Goal: Navigation & Orientation: Find specific page/section

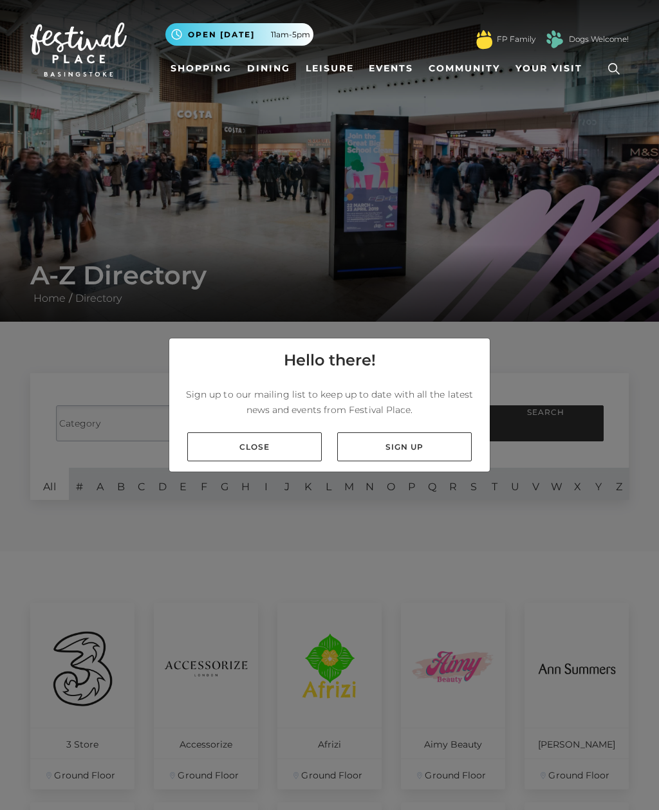
click at [276, 460] on link "Close" at bounding box center [254, 446] width 134 height 29
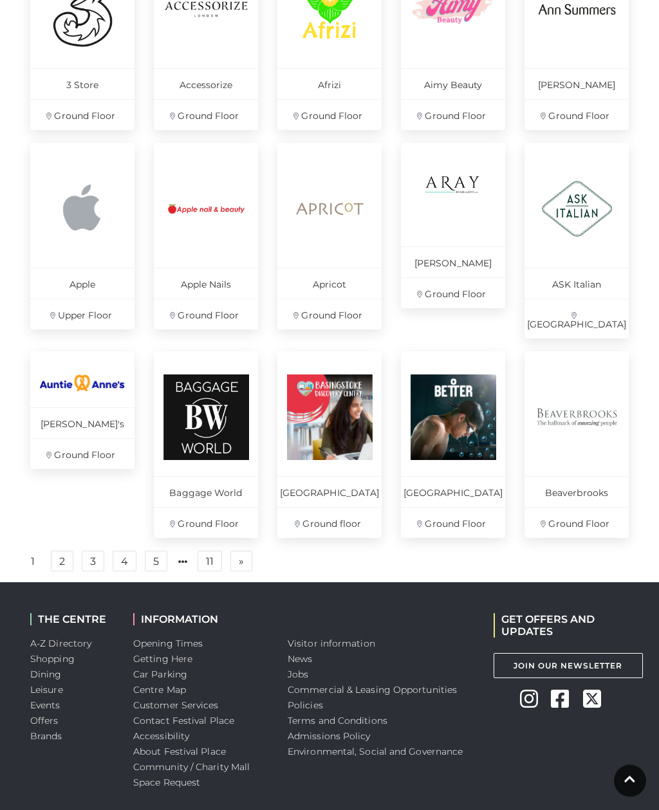
scroll to position [681, 0]
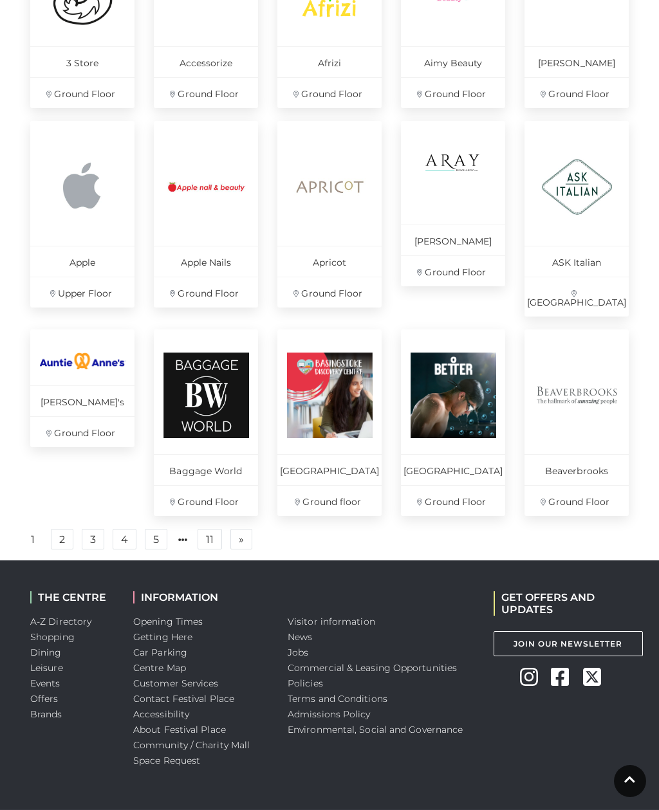
click at [67, 542] on link "2" at bounding box center [62, 539] width 23 height 21
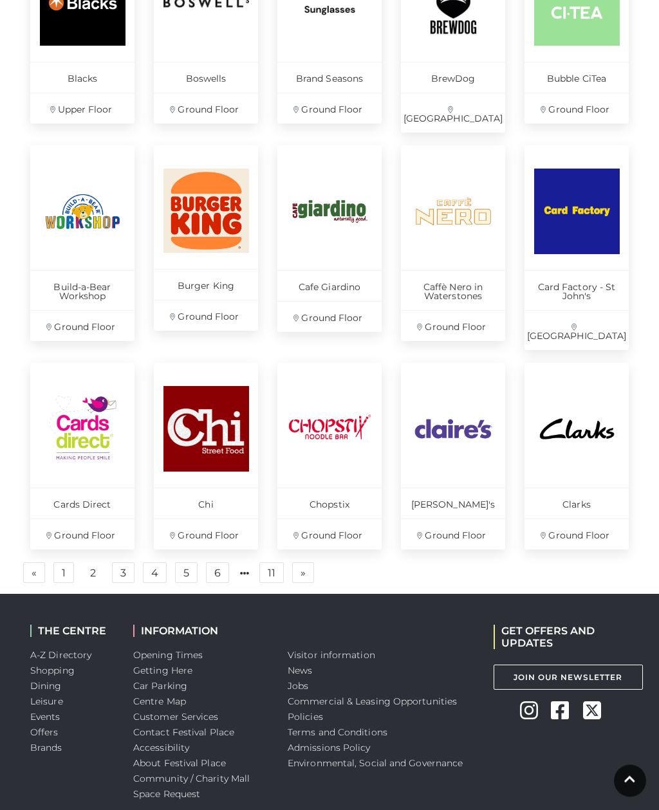
scroll to position [681, 0]
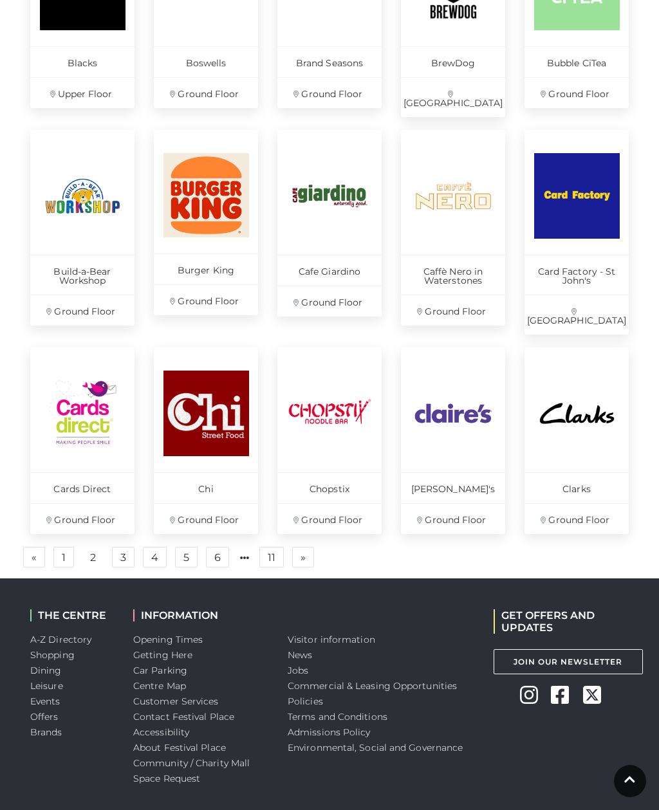
click at [124, 547] on link "3" at bounding box center [123, 557] width 23 height 21
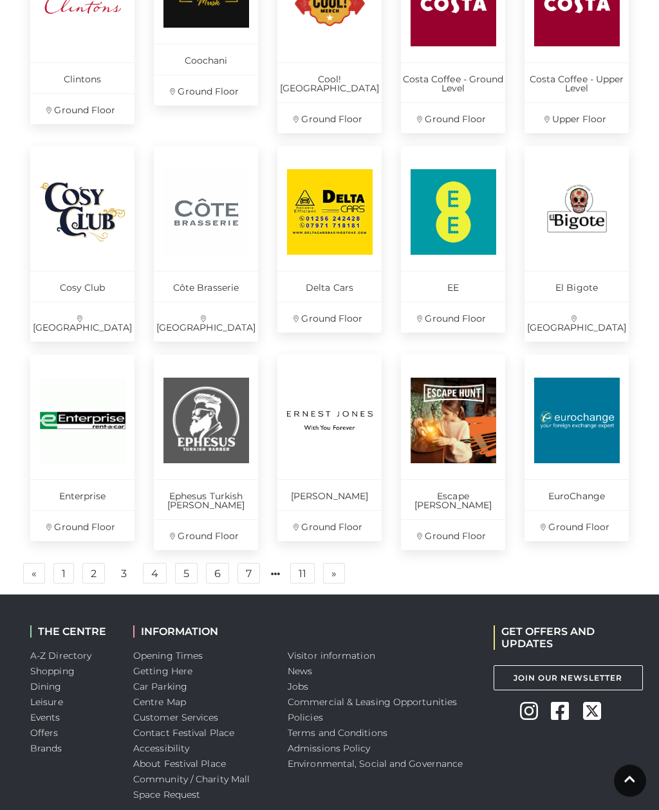
scroll to position [691, 0]
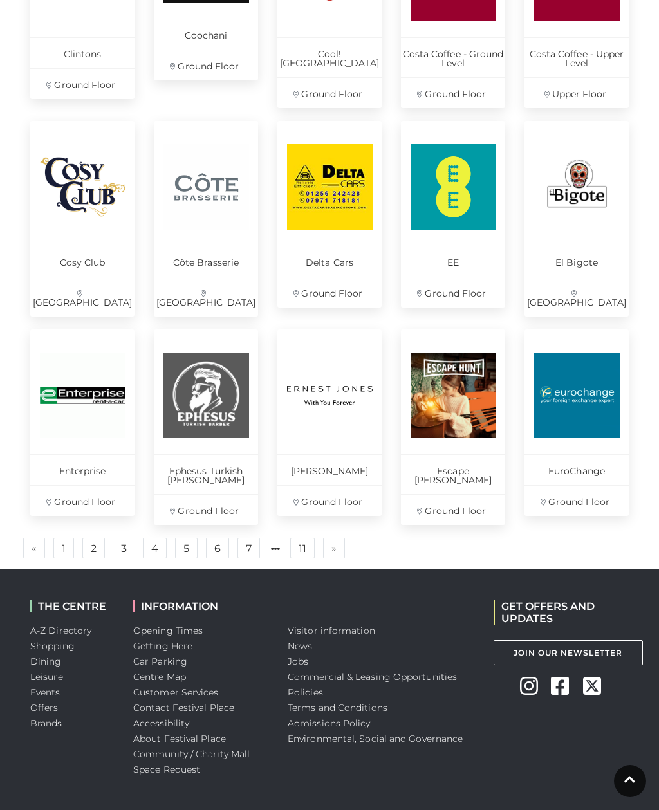
click at [154, 538] on link "4" at bounding box center [155, 548] width 24 height 21
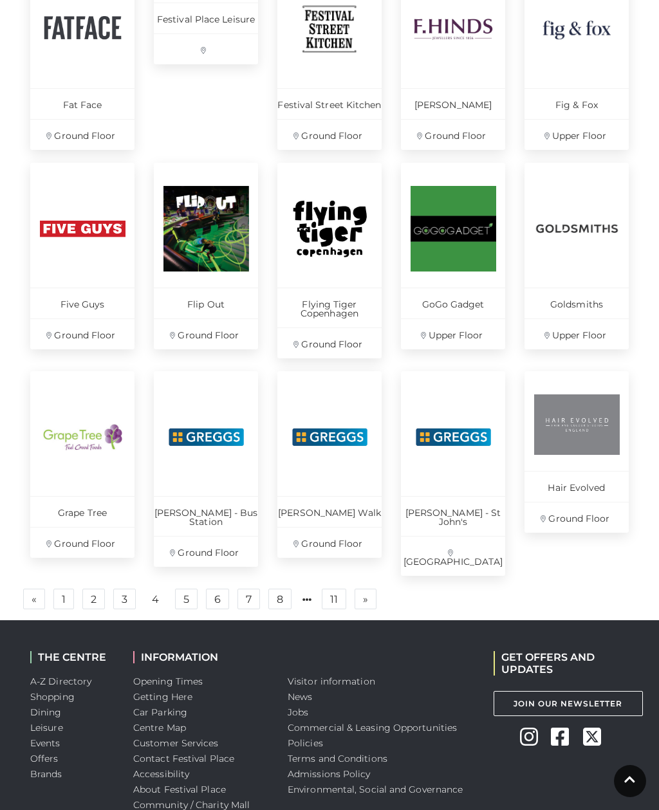
scroll to position [681, 0]
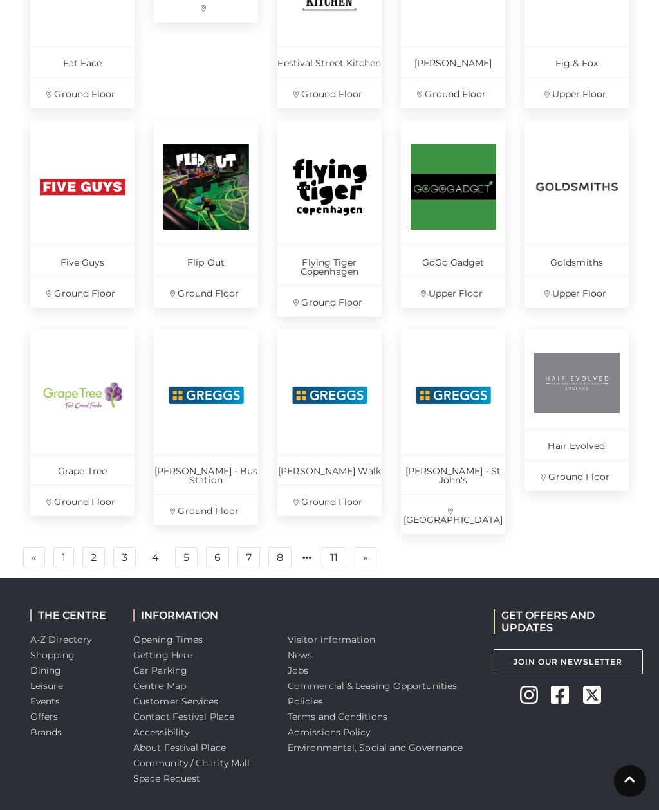
click at [183, 547] on link "5" at bounding box center [186, 557] width 23 height 21
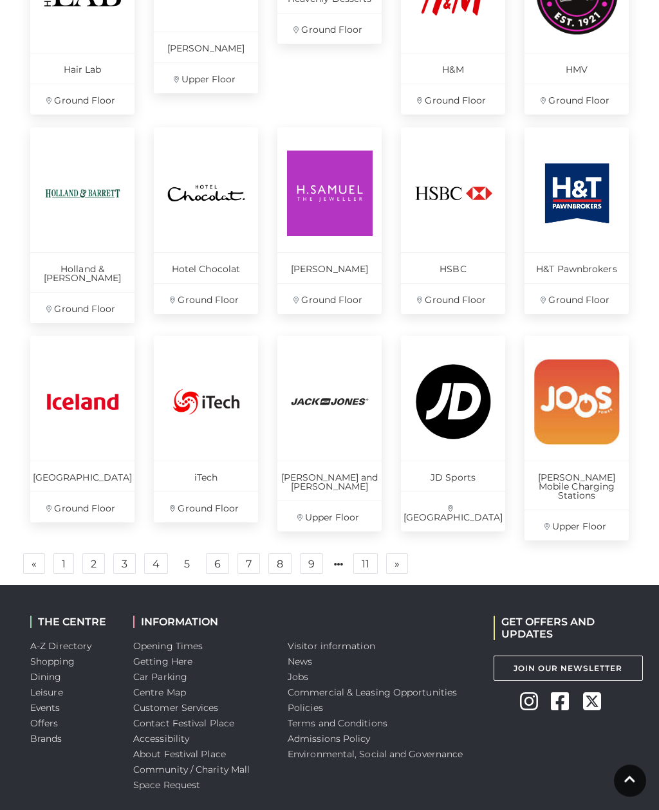
scroll to position [681, 0]
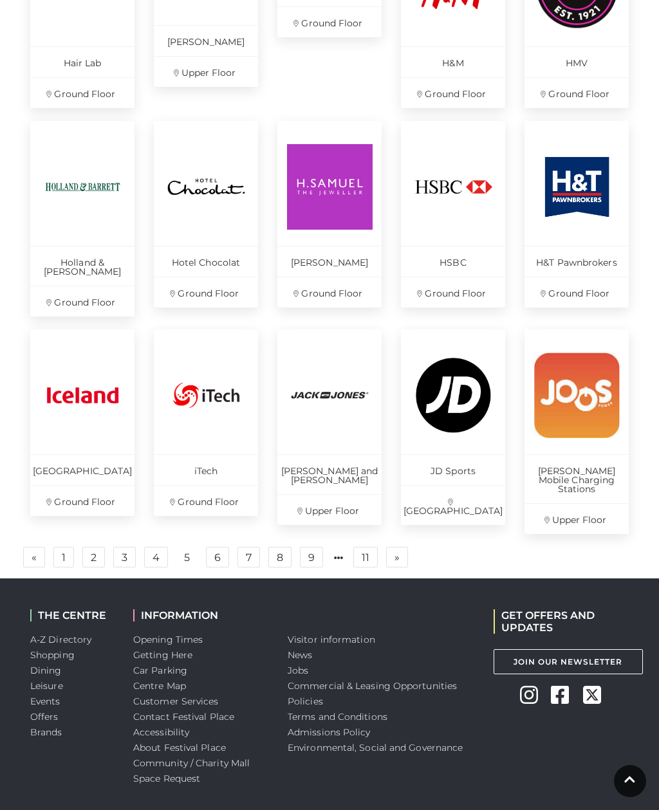
click at [224, 547] on link "6" at bounding box center [217, 557] width 23 height 21
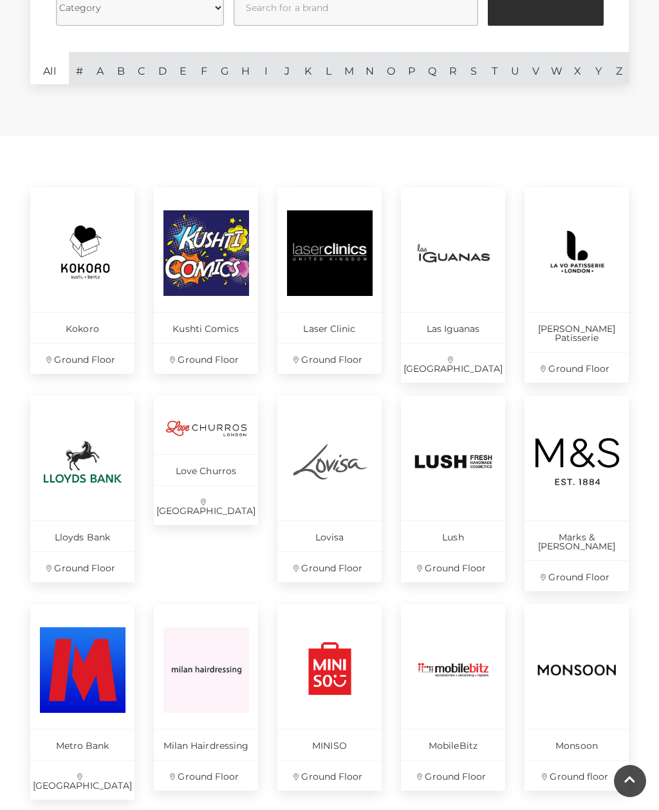
click at [194, 322] on p "Kushti Comics" at bounding box center [206, 327] width 104 height 31
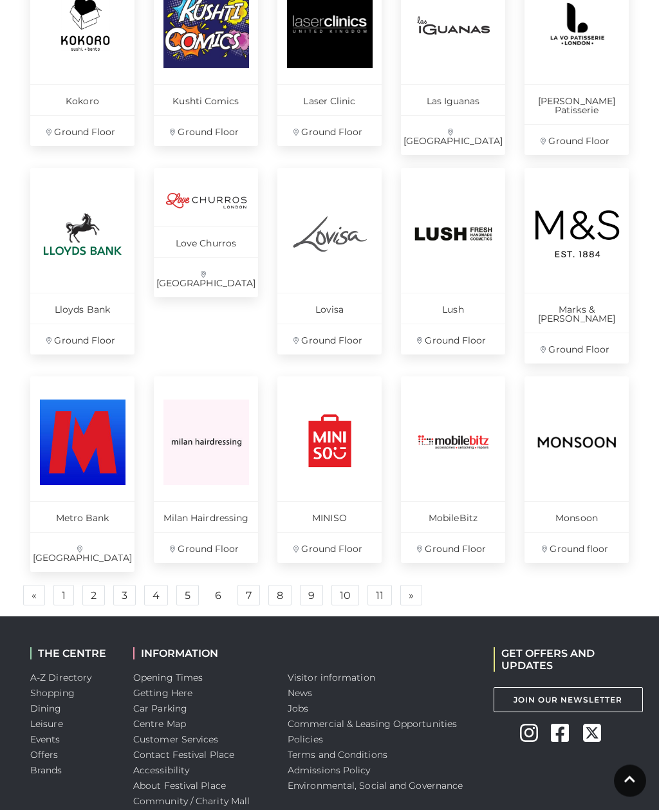
scroll to position [672, 0]
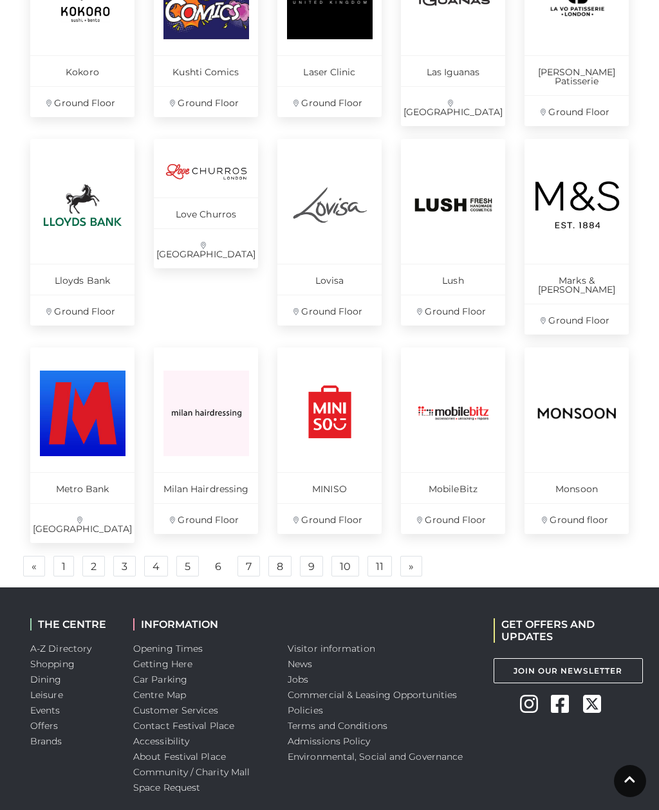
click at [251, 556] on link "7" at bounding box center [248, 566] width 23 height 21
click at [249, 556] on link "7" at bounding box center [248, 566] width 23 height 21
click at [254, 556] on link "7" at bounding box center [248, 566] width 23 height 21
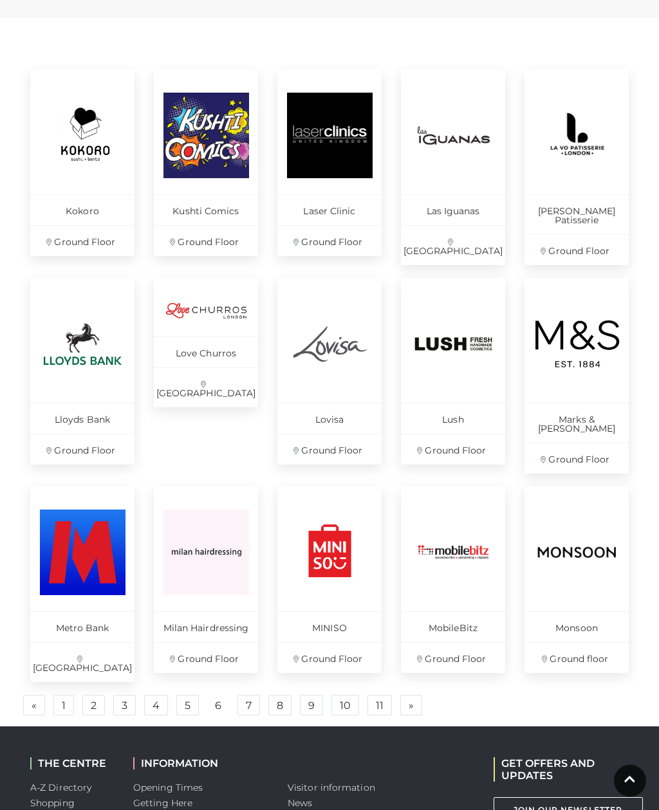
scroll to position [533, 0]
click at [254, 695] on link "7" at bounding box center [248, 705] width 23 height 21
click at [285, 695] on link "8" at bounding box center [279, 705] width 23 height 21
click at [250, 695] on link "7" at bounding box center [248, 705] width 23 height 21
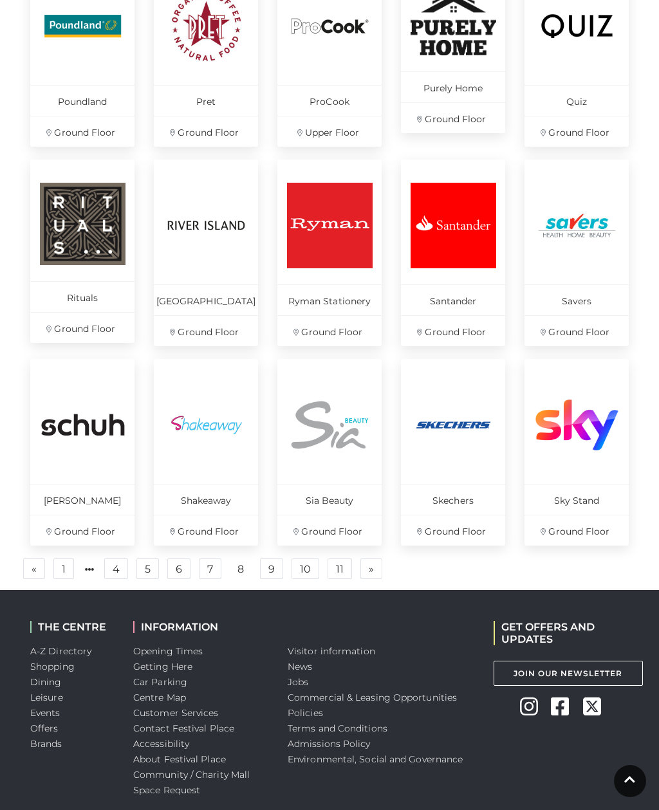
scroll to position [672, 0]
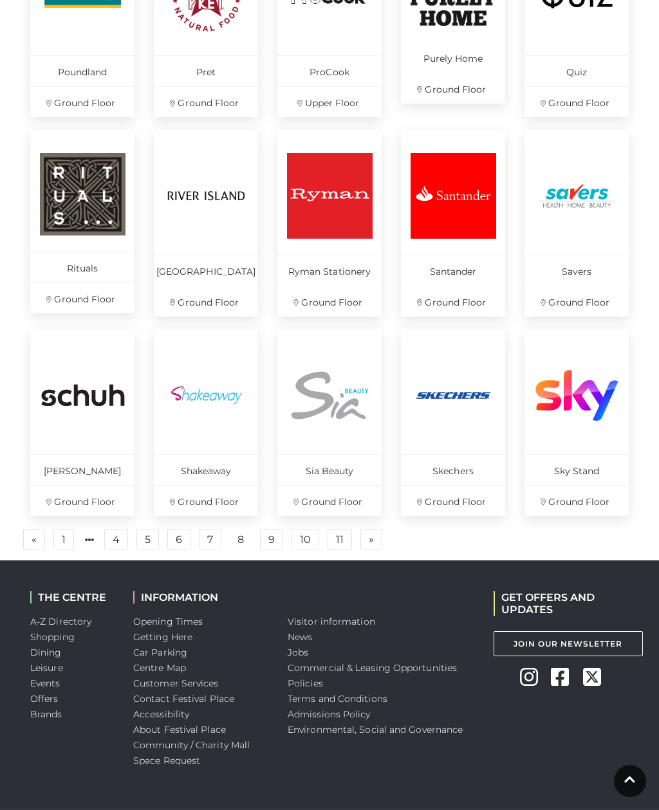
click at [273, 539] on link "9" at bounding box center [271, 539] width 23 height 21
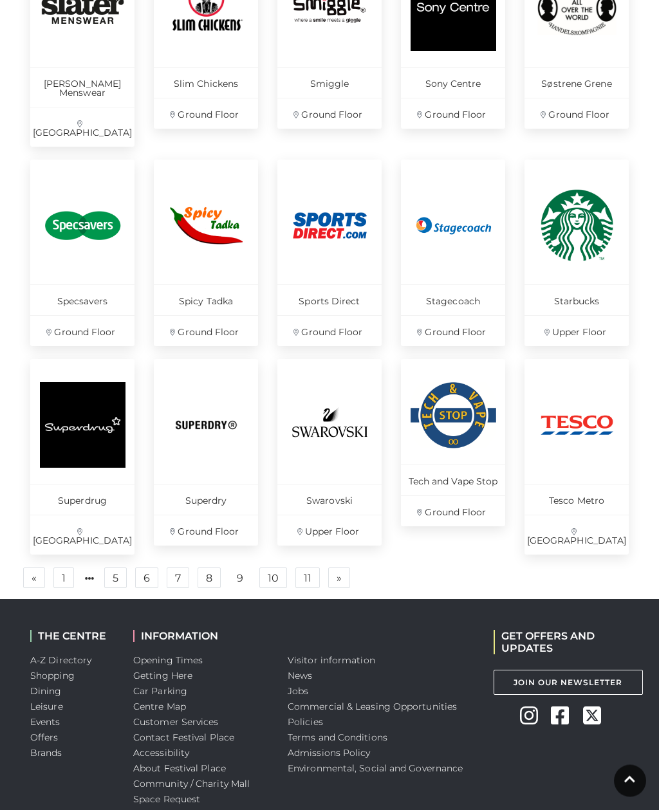
scroll to position [672, 0]
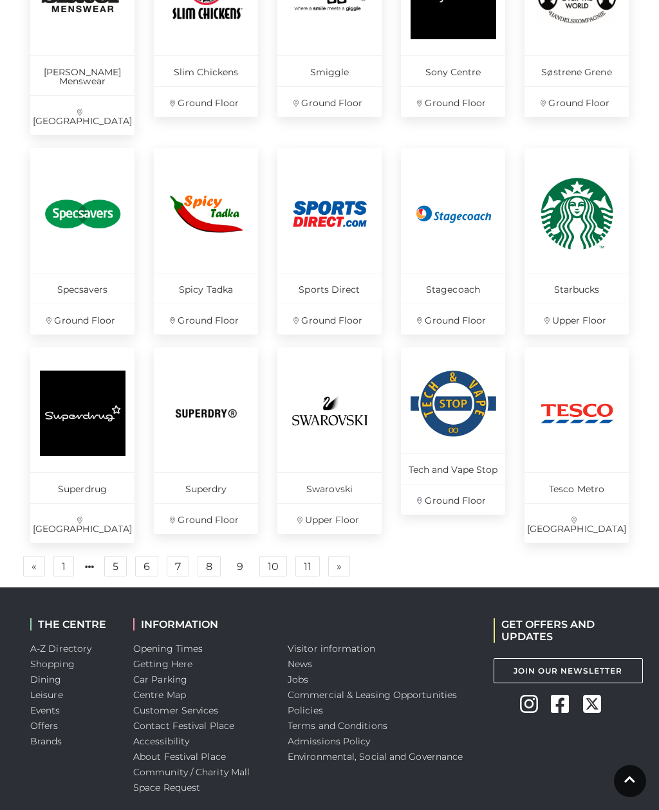
click at [279, 556] on link "10" at bounding box center [273, 566] width 28 height 21
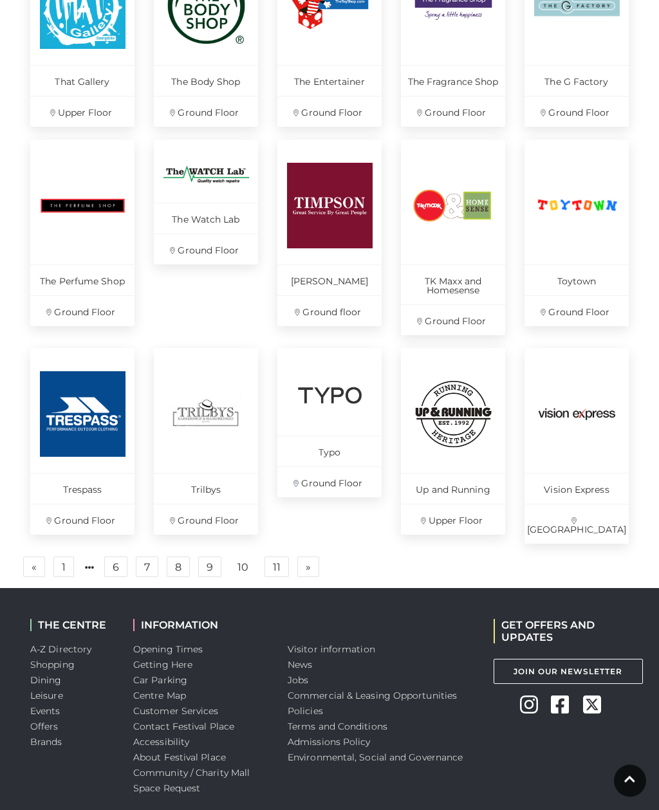
scroll to position [663, 0]
click at [279, 557] on link "11" at bounding box center [276, 567] width 24 height 21
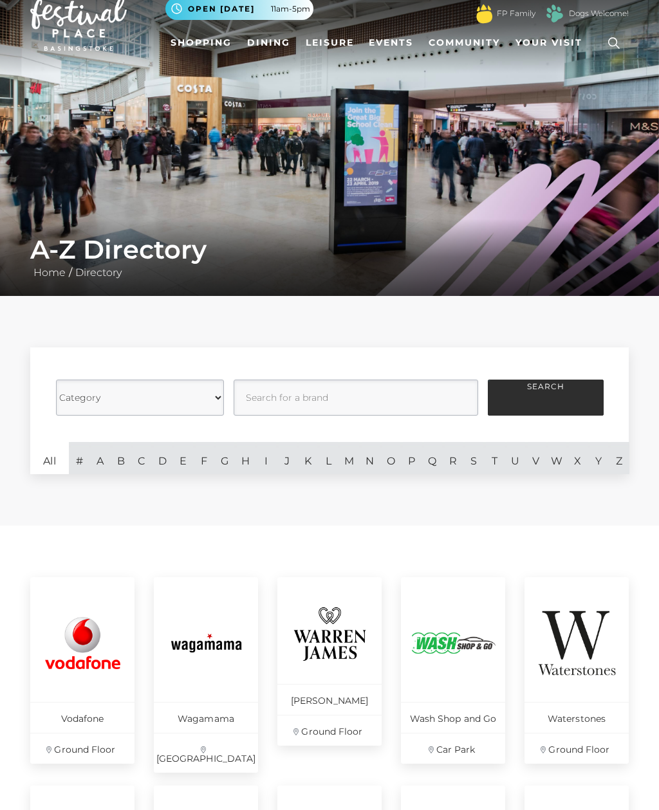
scroll to position [24, 0]
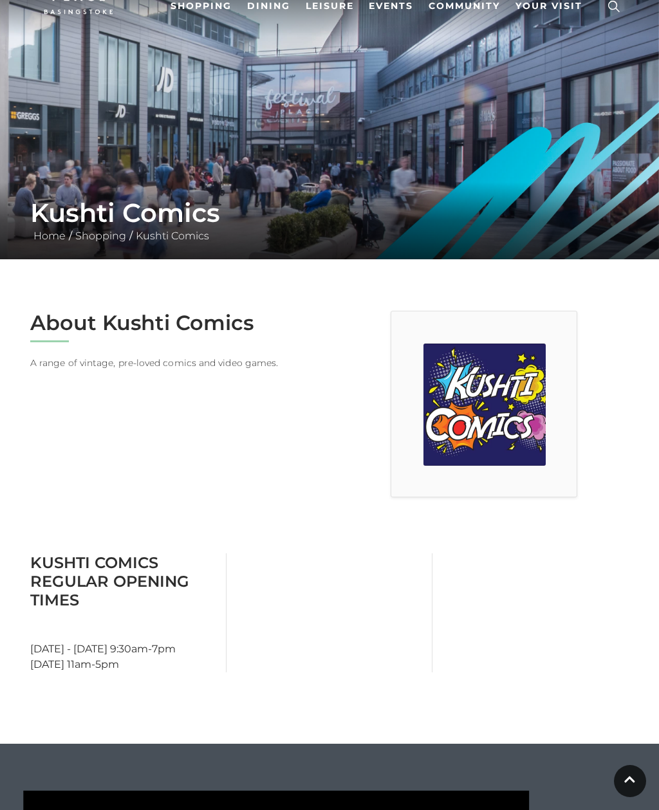
scroll to position [5, 0]
